Goal: Task Accomplishment & Management: Use online tool/utility

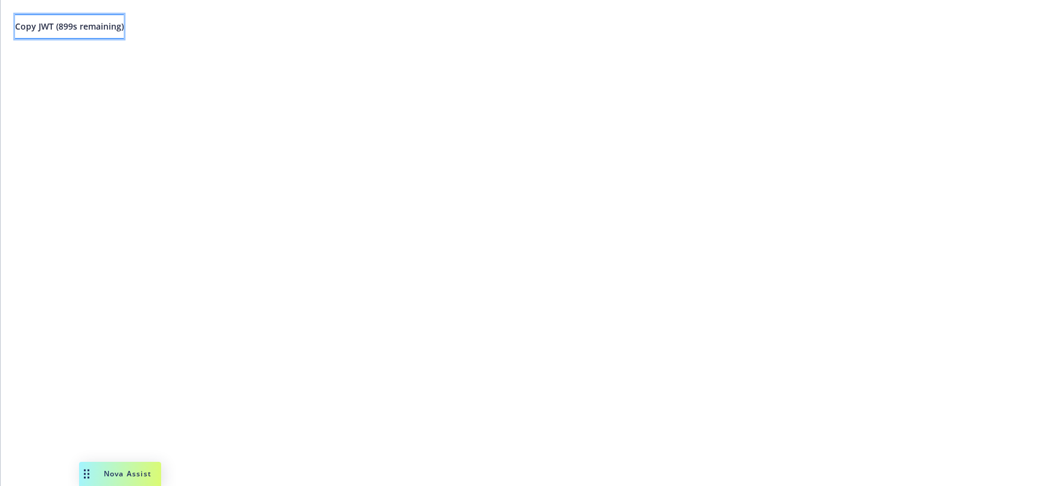
click at [103, 30] on span "Copy JWT ( 899 s remaining)" at bounding box center [69, 26] width 109 height 11
